Goal: Transaction & Acquisition: Book appointment/travel/reservation

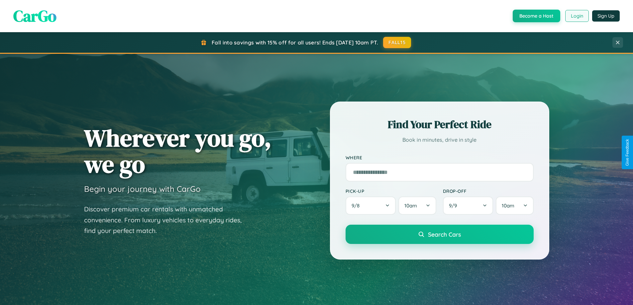
click at [576, 16] on button "Login" at bounding box center [577, 16] width 24 height 12
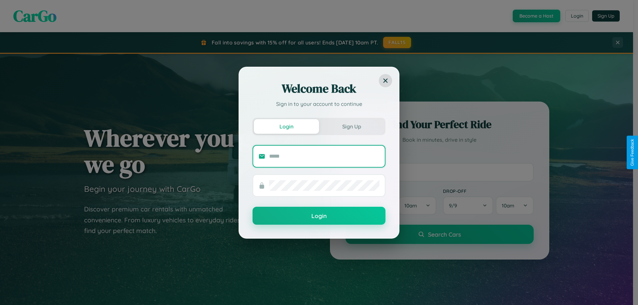
click at [324, 156] on input "text" at bounding box center [324, 156] width 110 height 11
type input "**********"
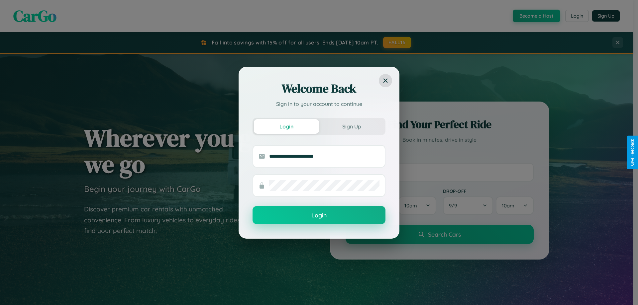
click at [319, 216] on button "Login" at bounding box center [318, 215] width 133 height 18
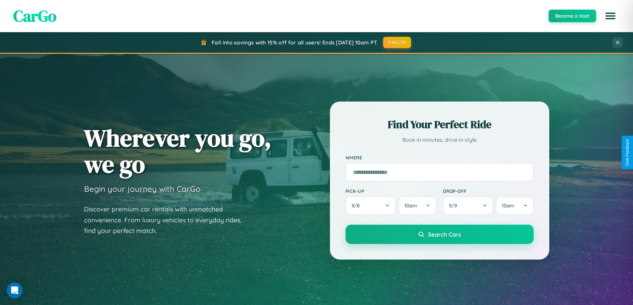
scroll to position [457, 0]
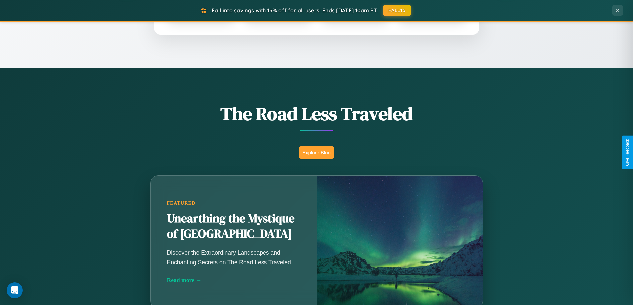
click at [316, 152] on button "Explore Blog" at bounding box center [316, 152] width 35 height 12
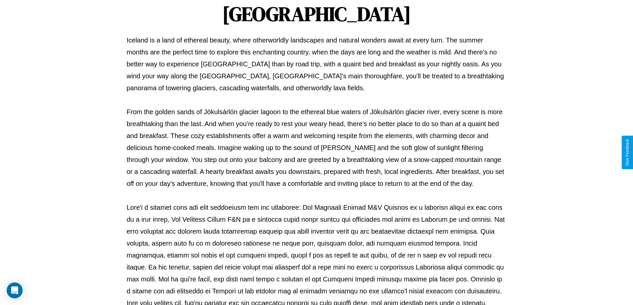
scroll to position [215, 0]
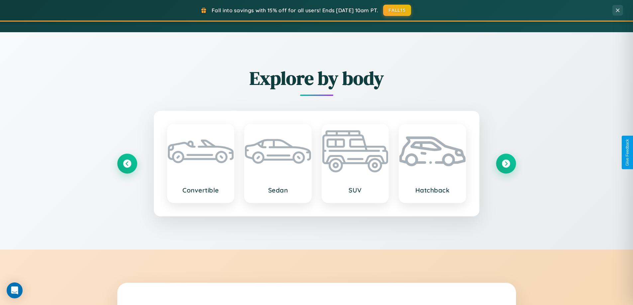
scroll to position [778, 0]
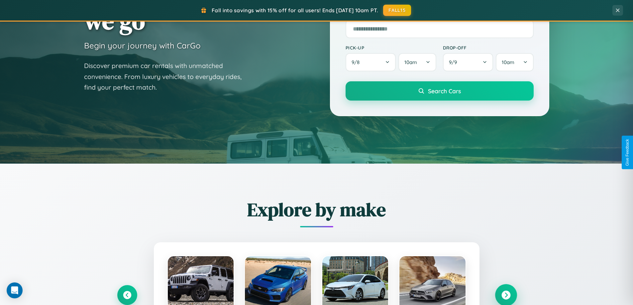
click at [505, 295] on icon at bounding box center [505, 295] width 9 height 9
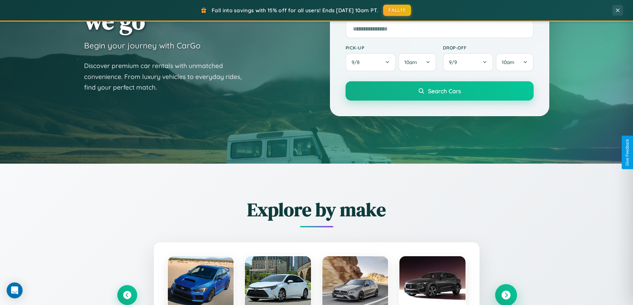
click at [505, 295] on icon at bounding box center [505, 295] width 9 height 9
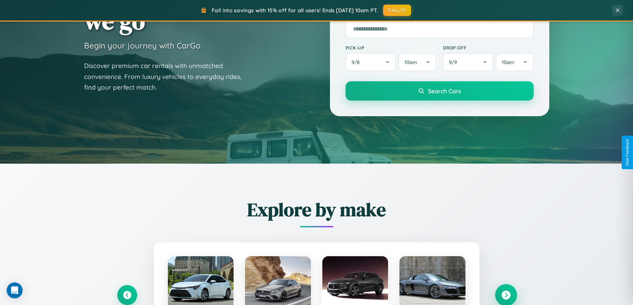
click at [505, 295] on icon at bounding box center [505, 295] width 9 height 9
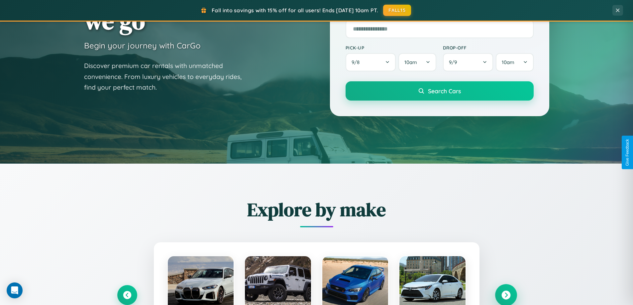
scroll to position [286, 0]
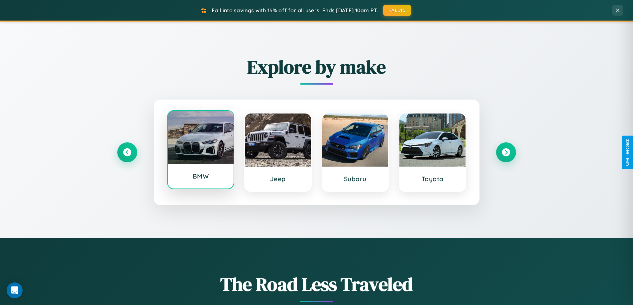
click at [200, 150] on div at bounding box center [201, 137] width 66 height 53
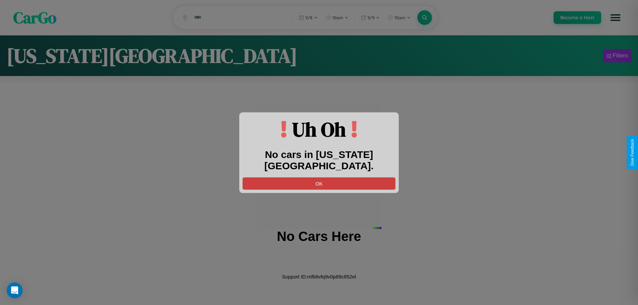
click at [319, 177] on button "OK" at bounding box center [318, 183] width 153 height 12
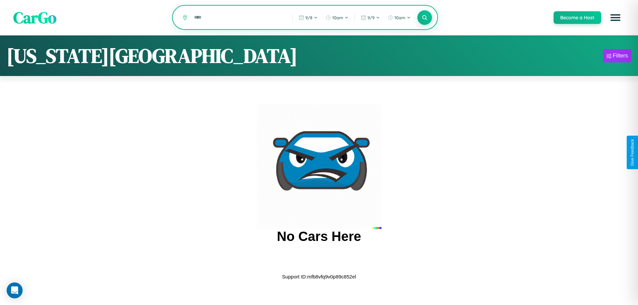
click at [238, 18] on input "text" at bounding box center [238, 18] width 95 height 12
click at [424, 18] on icon at bounding box center [424, 17] width 6 height 6
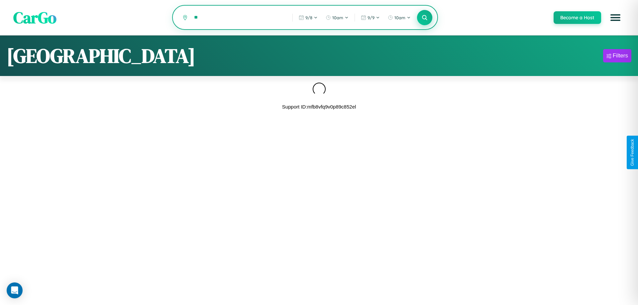
type input "*"
type input "******"
click at [424, 18] on icon at bounding box center [424, 17] width 6 height 6
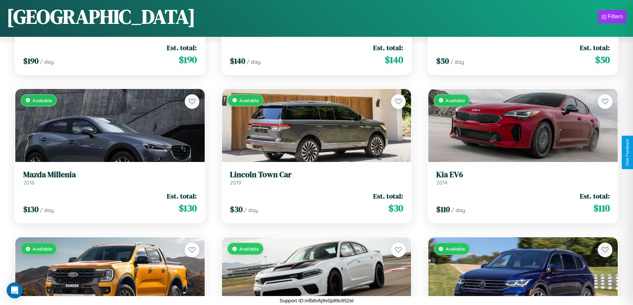
scroll to position [3216, 0]
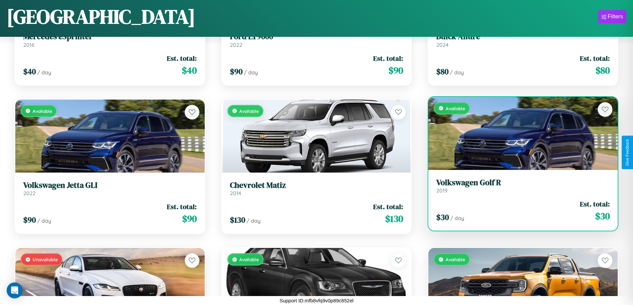
click at [518, 188] on link "Volkswagen Golf R 2019" at bounding box center [522, 186] width 173 height 16
